Goal: Task Accomplishment & Management: Manage account settings

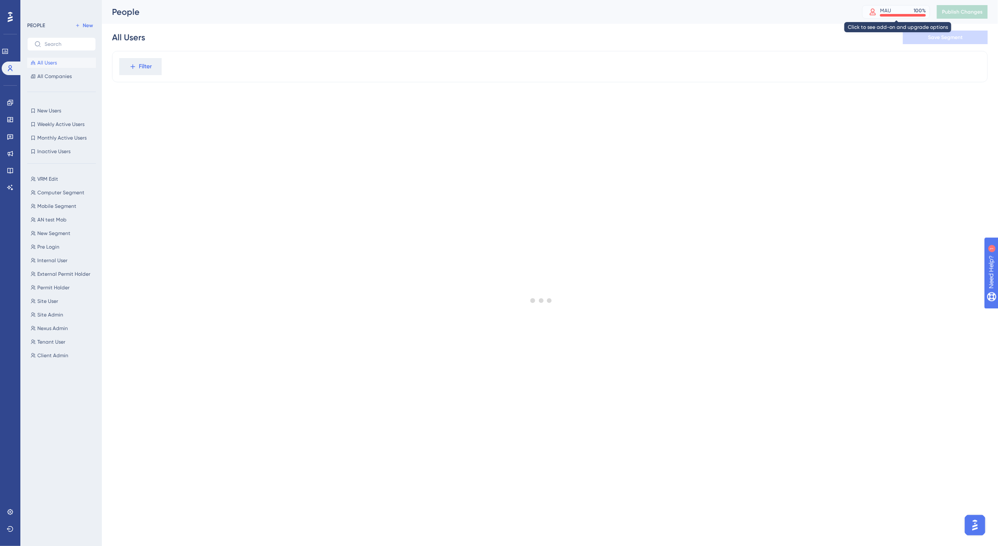
click at [884, 11] on div "MAU" at bounding box center [885, 10] width 11 height 7
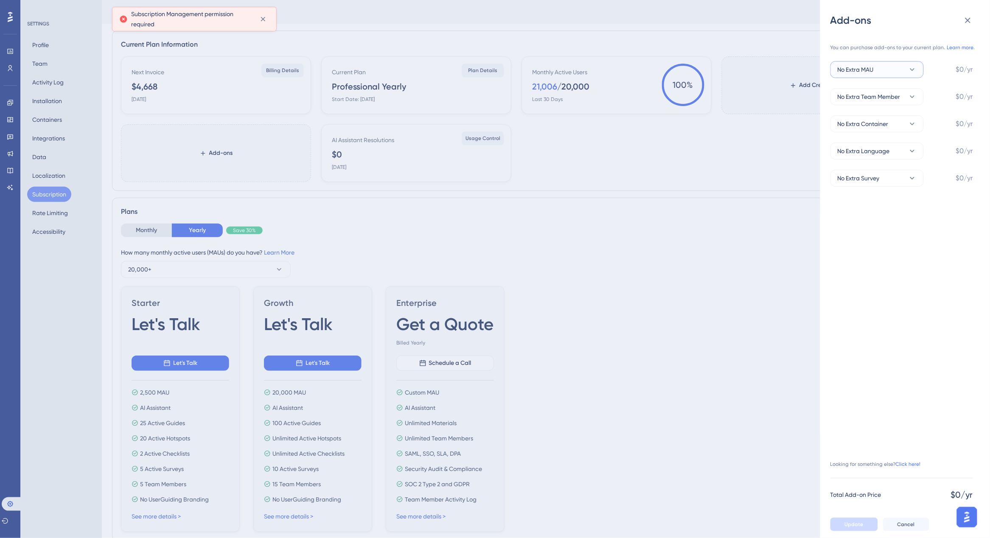
click at [893, 71] on button "No Extra MAU" at bounding box center [876, 69] width 93 height 17
click at [860, 115] on span "+1,000 MAU" at bounding box center [858, 112] width 32 height 10
click at [860, 69] on span "+1,000 MAU" at bounding box center [853, 69] width 32 height 10
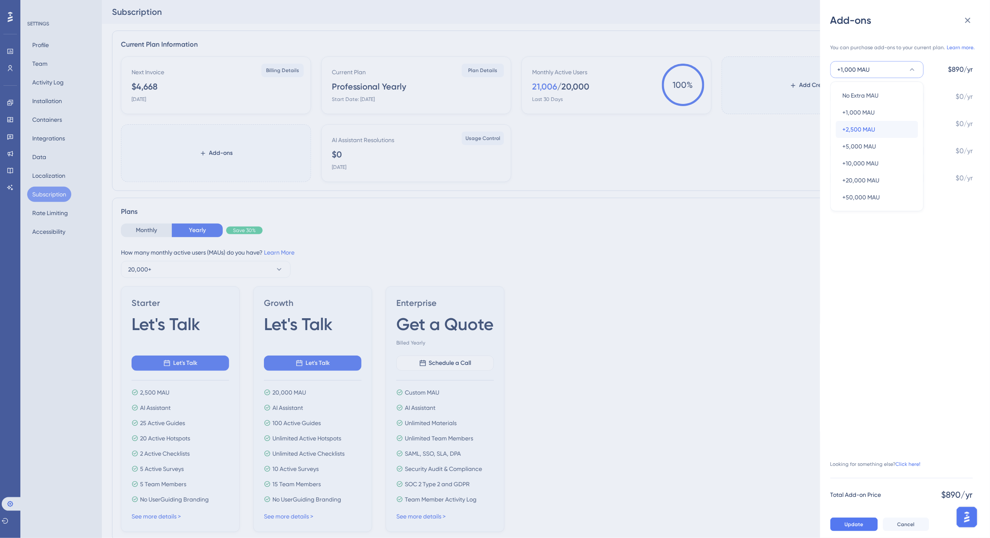
click at [859, 125] on span "+2,500 MAU" at bounding box center [858, 129] width 33 height 10
click at [970, 24] on icon at bounding box center [968, 20] width 10 height 10
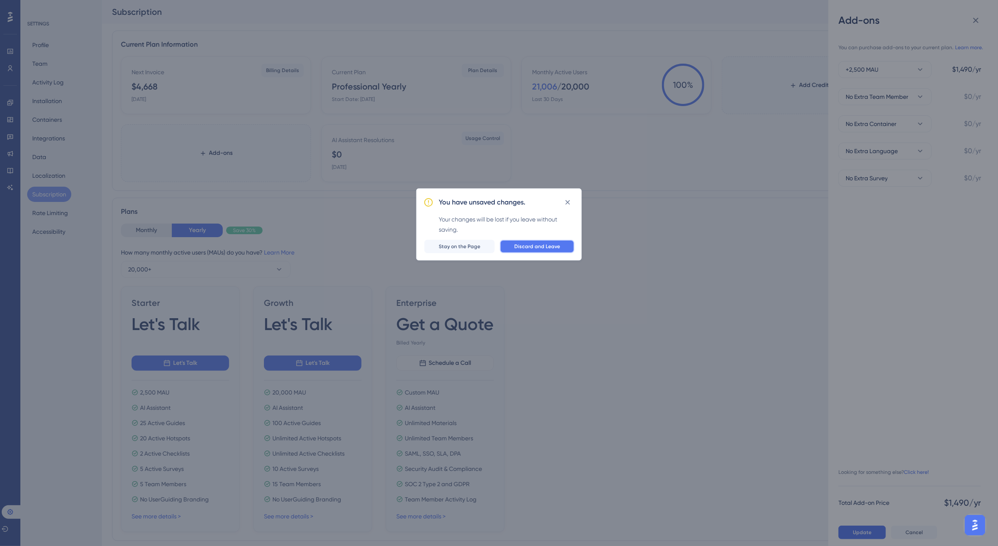
click at [540, 250] on button "Discard and Leave" at bounding box center [537, 247] width 75 height 14
